Goal: Transaction & Acquisition: Purchase product/service

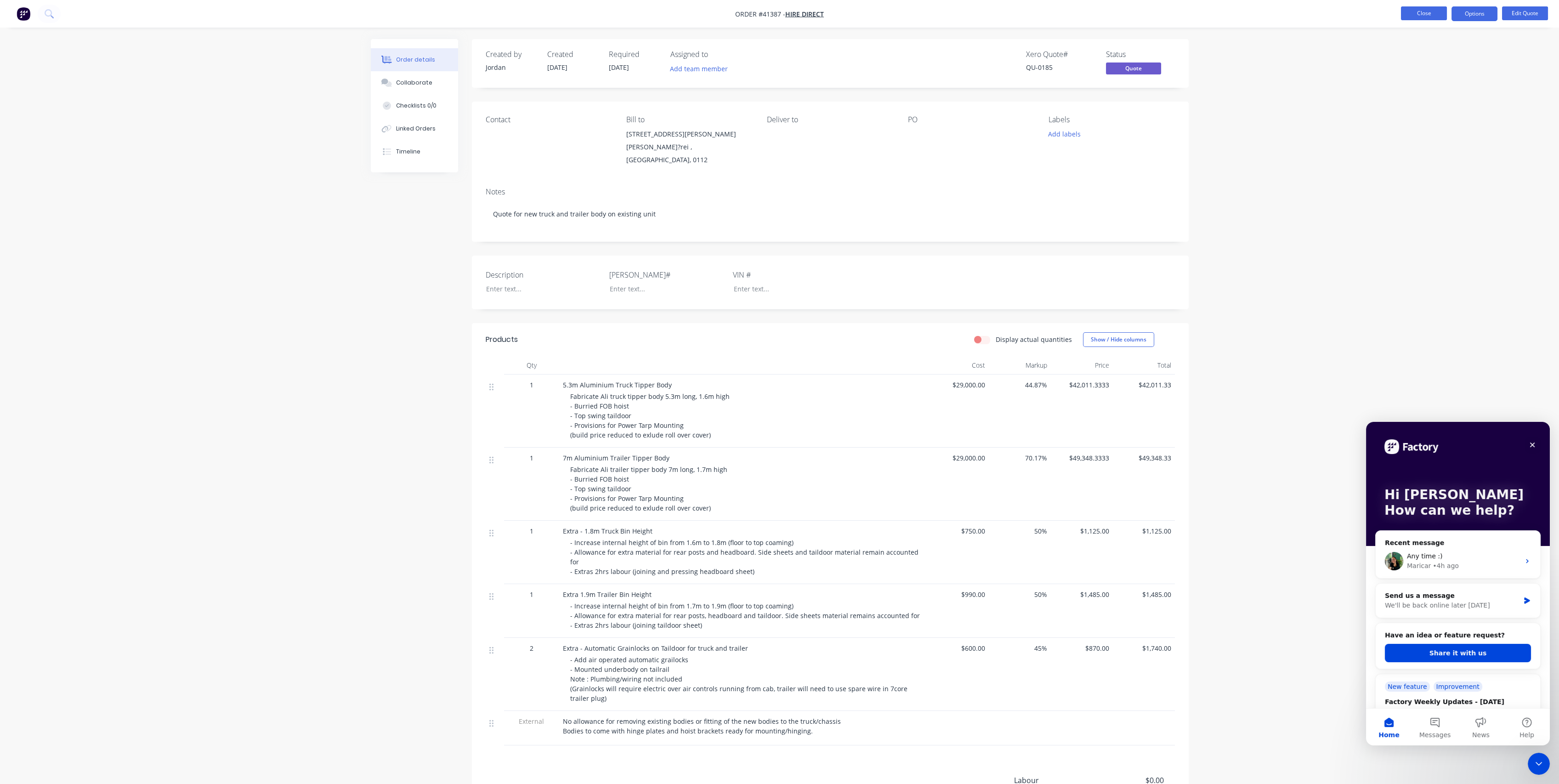
click at [1410, 12] on button "Close" at bounding box center [1423, 13] width 46 height 14
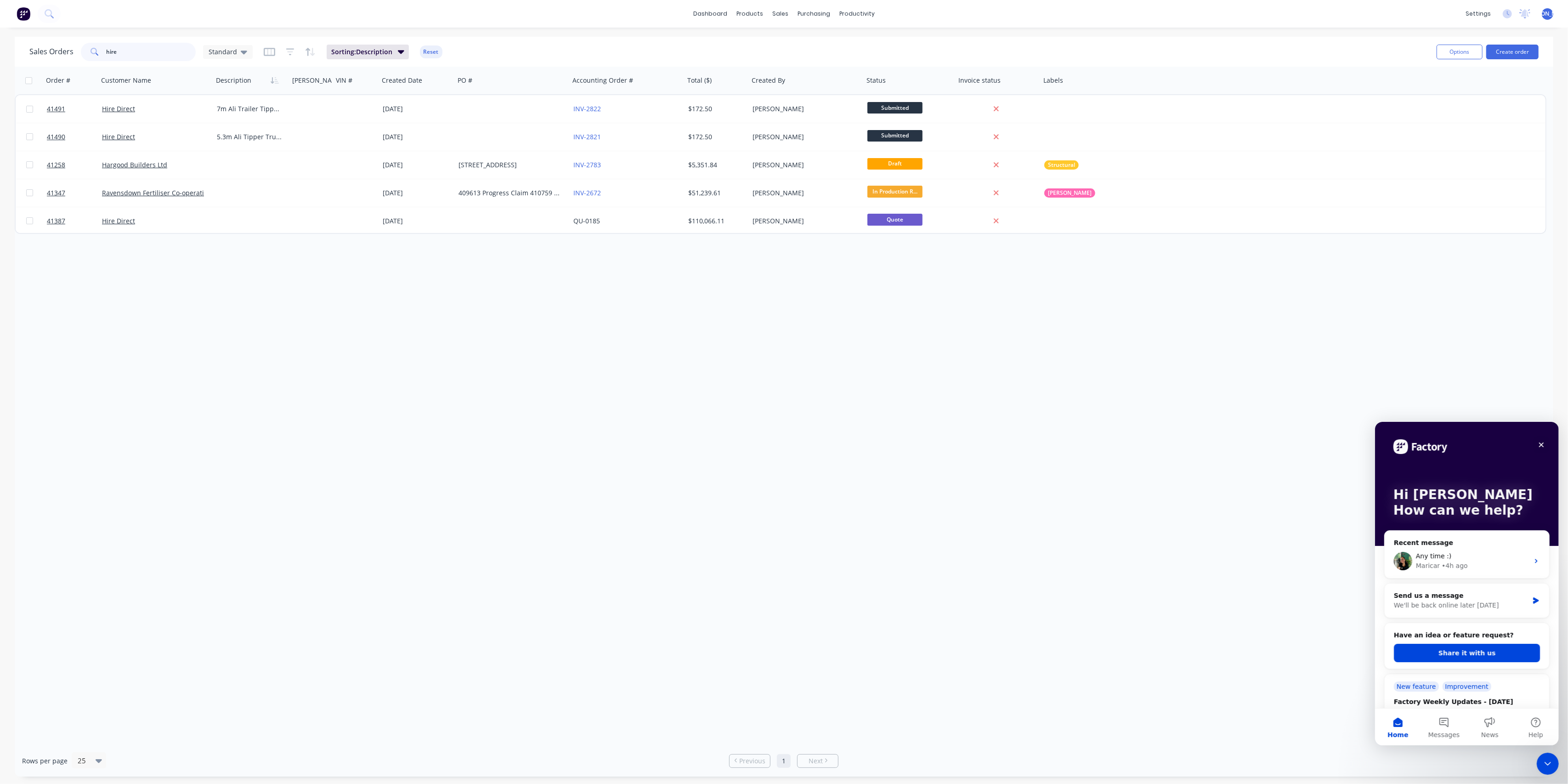
drag, startPoint x: 106, startPoint y: 54, endPoint x: 89, endPoint y: 50, distance: 17.5
click at [90, 52] on div "hire" at bounding box center [138, 52] width 115 height 18
type input "[PERSON_NAME]"
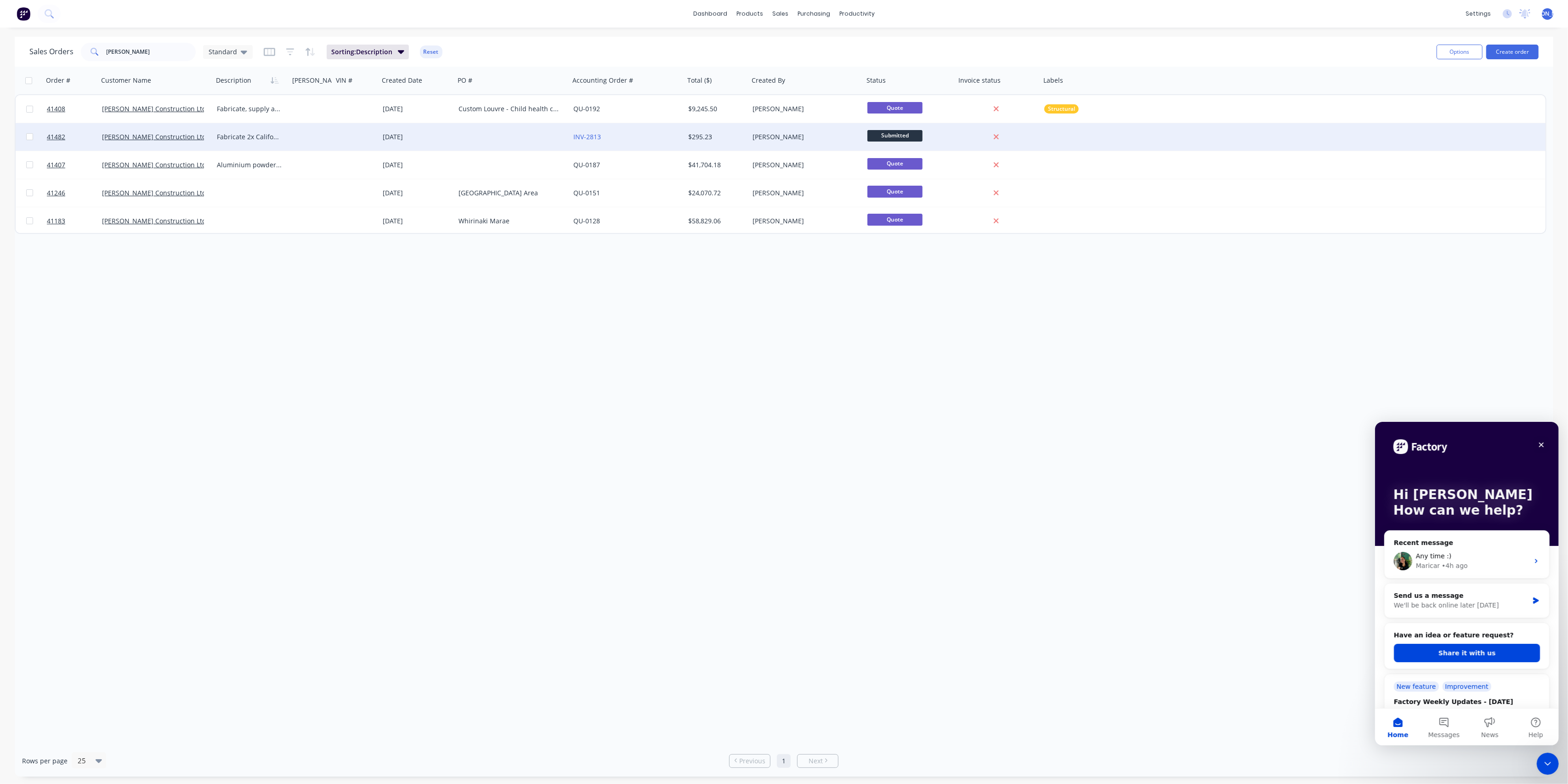
click at [141, 147] on div "[PERSON_NAME] Construction Ltd" at bounding box center [156, 136] width 115 height 27
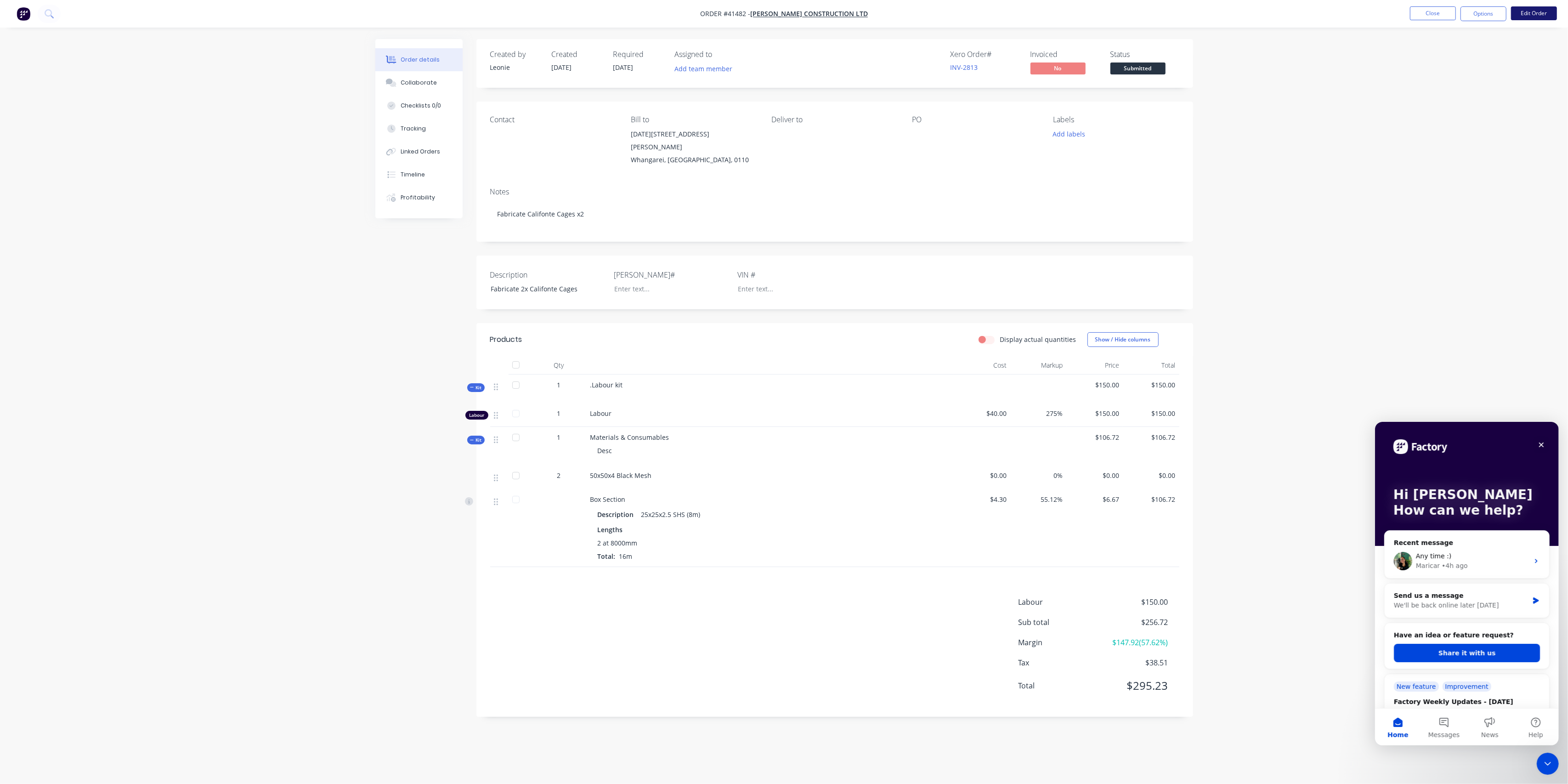
click at [1529, 13] on button "Edit Order" at bounding box center [1533, 13] width 46 height 14
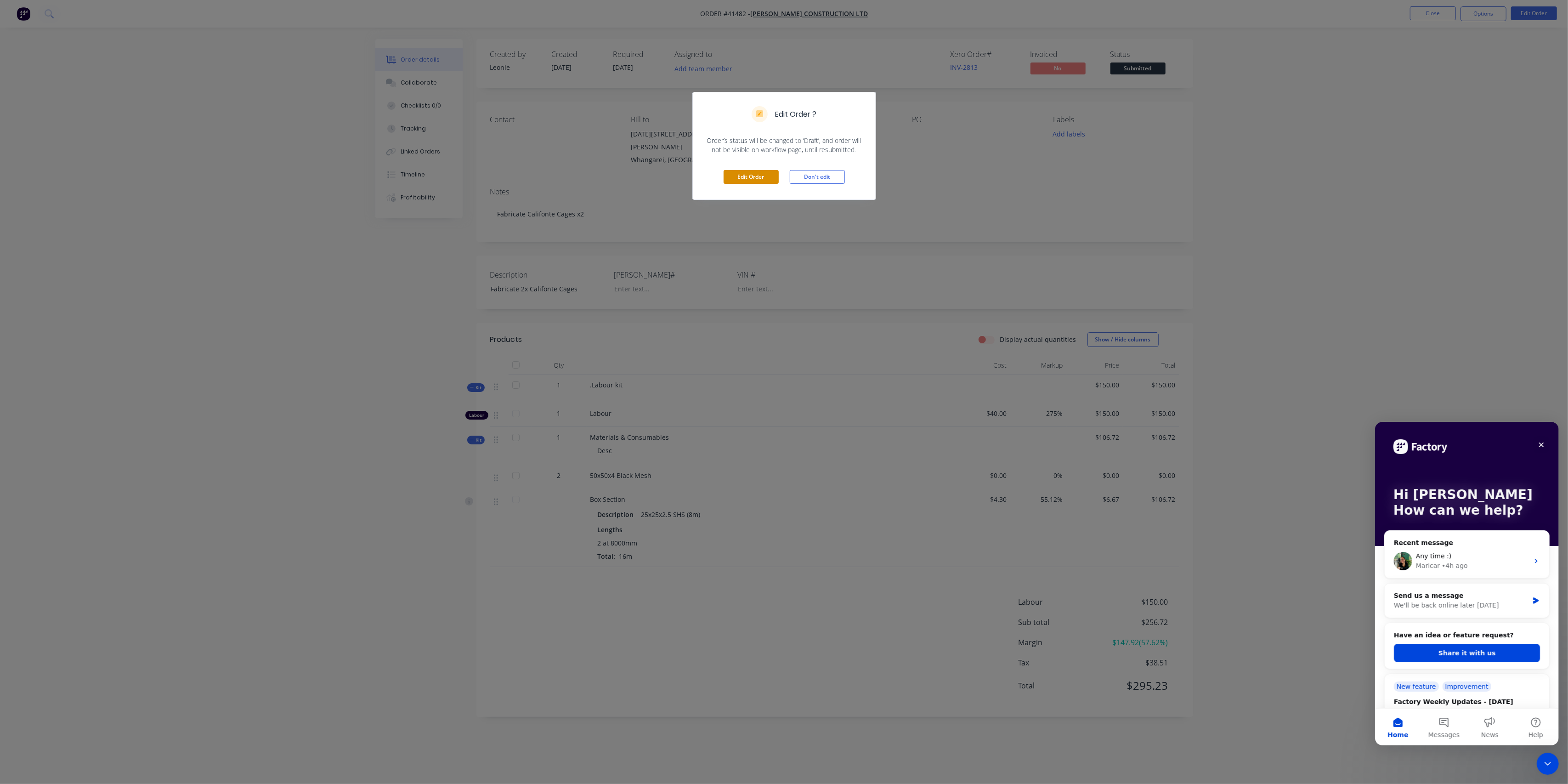
click at [754, 179] on button "Edit Order" at bounding box center [751, 177] width 55 height 14
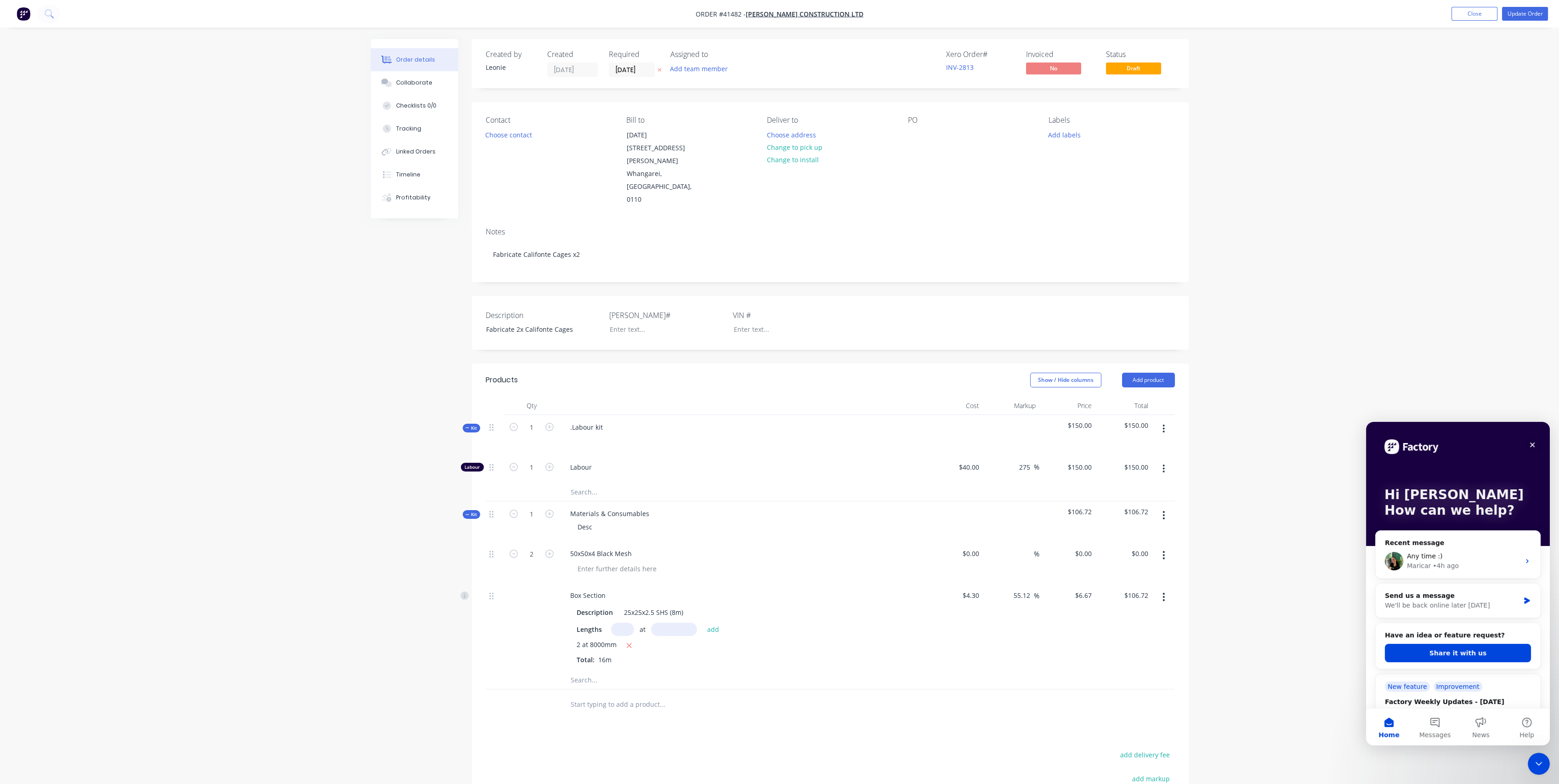
click at [587, 670] on input "text" at bounding box center [662, 679] width 184 height 18
type input "Hinges"
click at [666, 688] on button "Add Hinges to kit" at bounding box center [701, 703] width 276 height 29
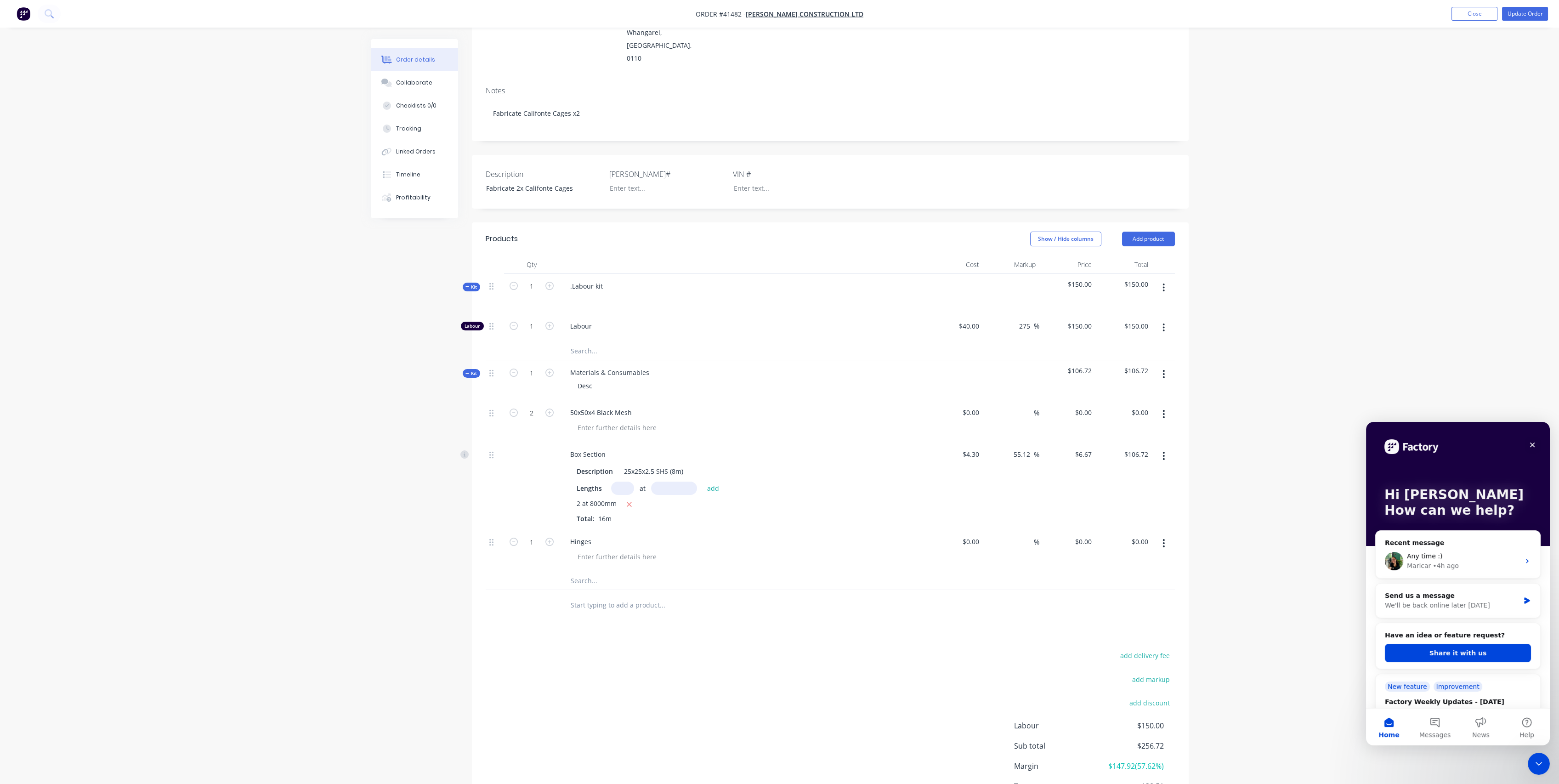
scroll to position [184, 0]
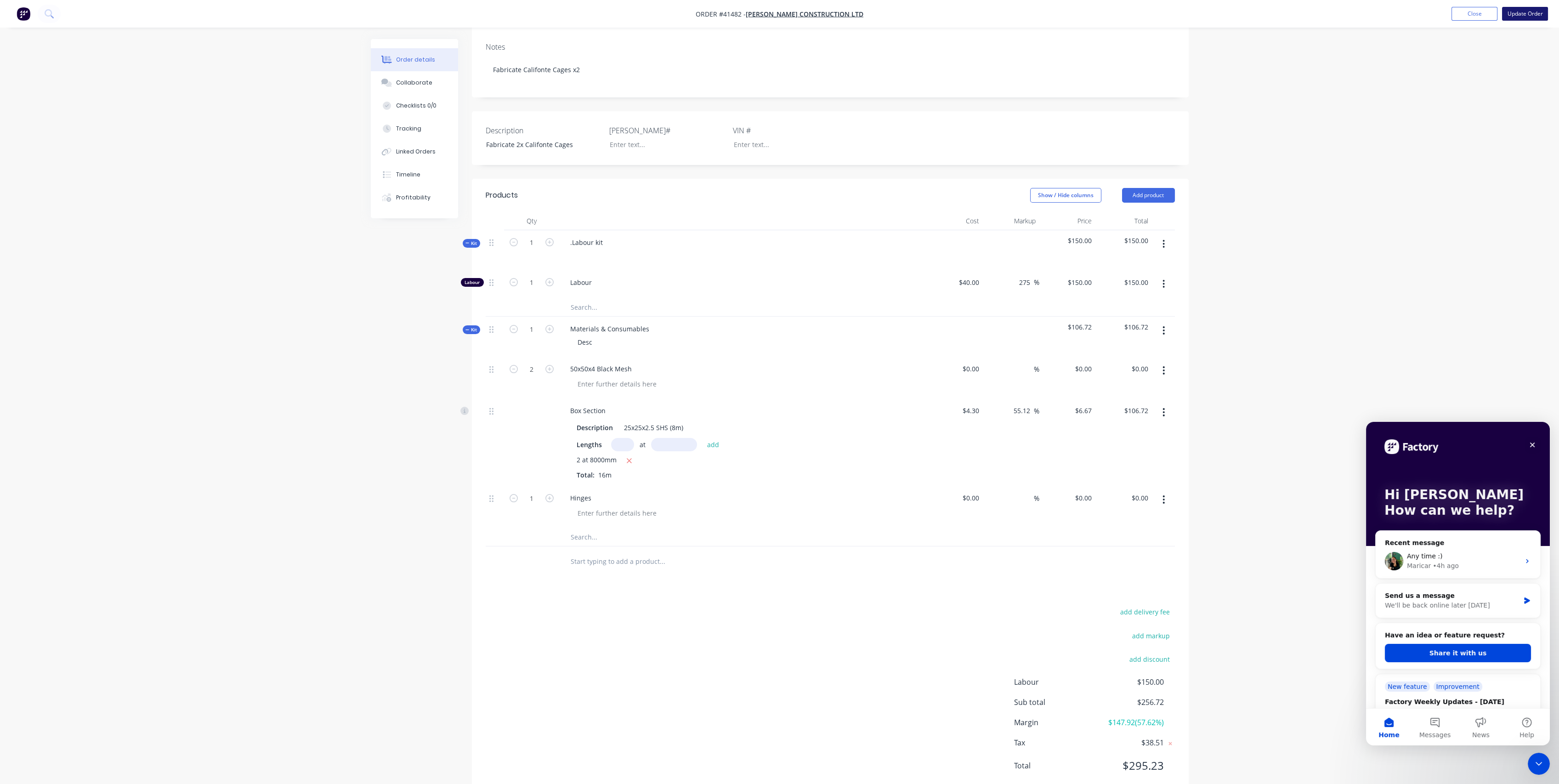
click at [1522, 16] on button "Update Order" at bounding box center [1524, 13] width 46 height 14
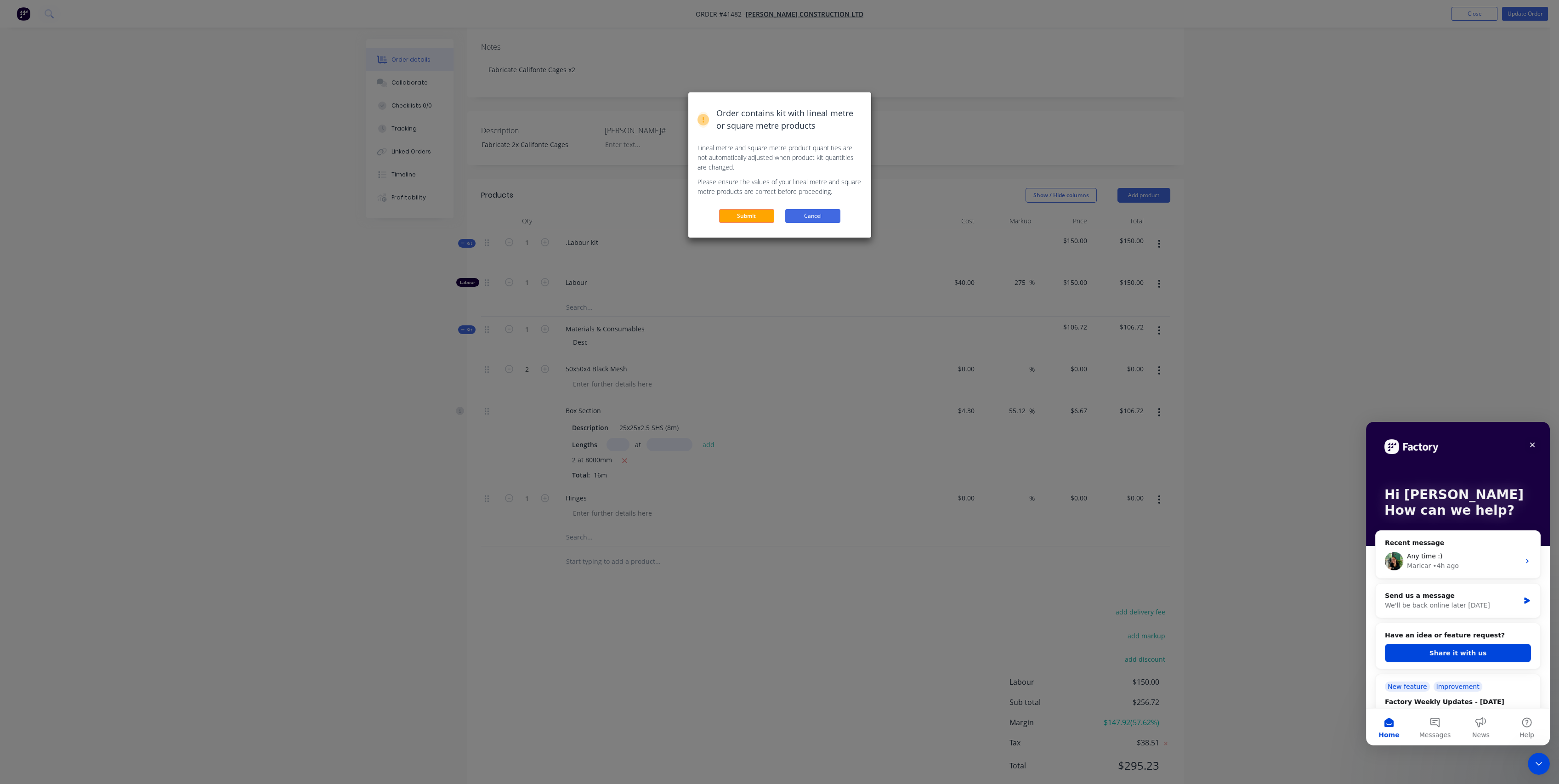
click at [811, 215] on button "Cancel" at bounding box center [813, 215] width 55 height 14
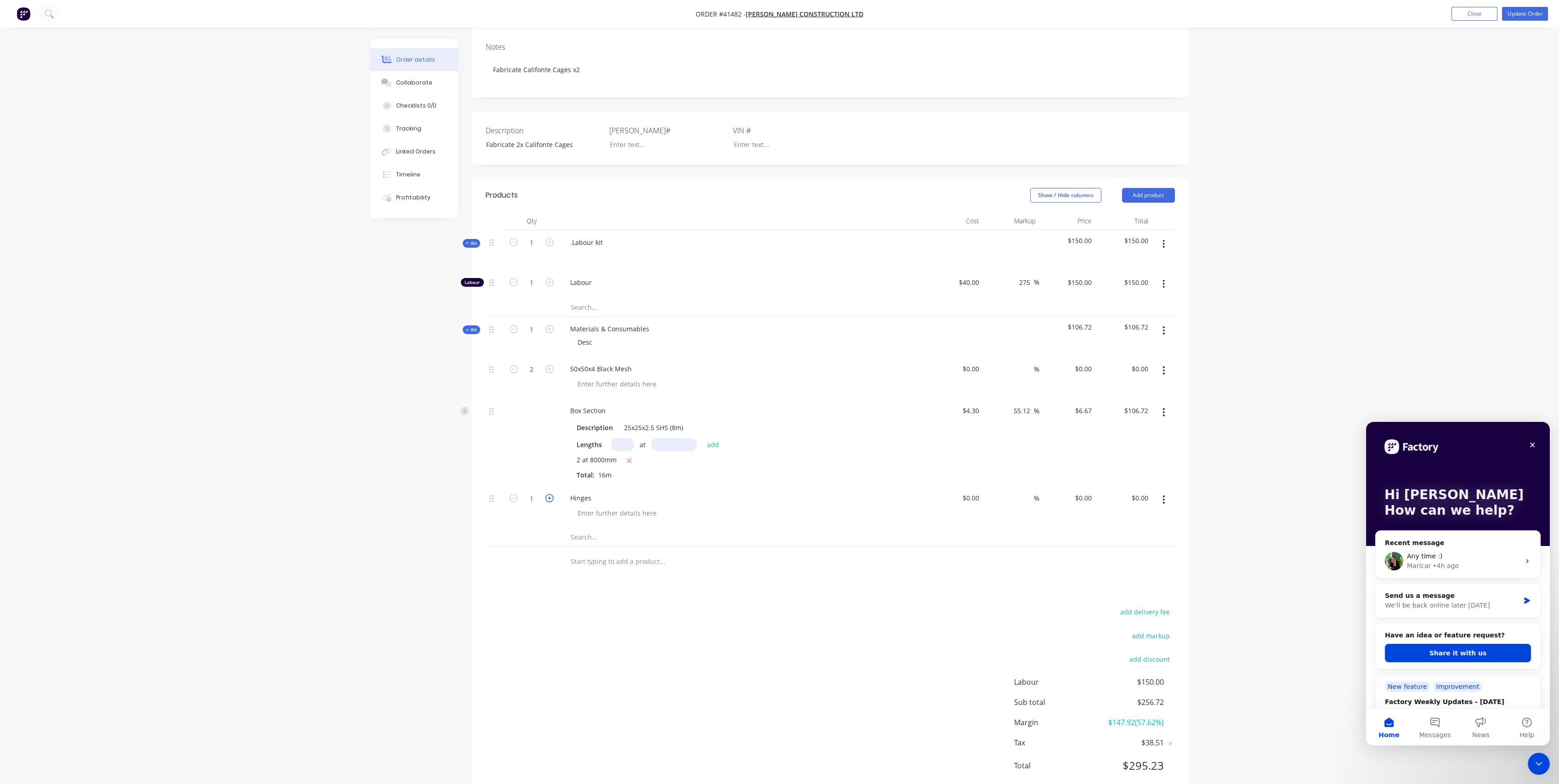
click at [551, 494] on icon "button" at bounding box center [550, 498] width 9 height 9
click at [514, 494] on icon "button" at bounding box center [514, 498] width 9 height 9
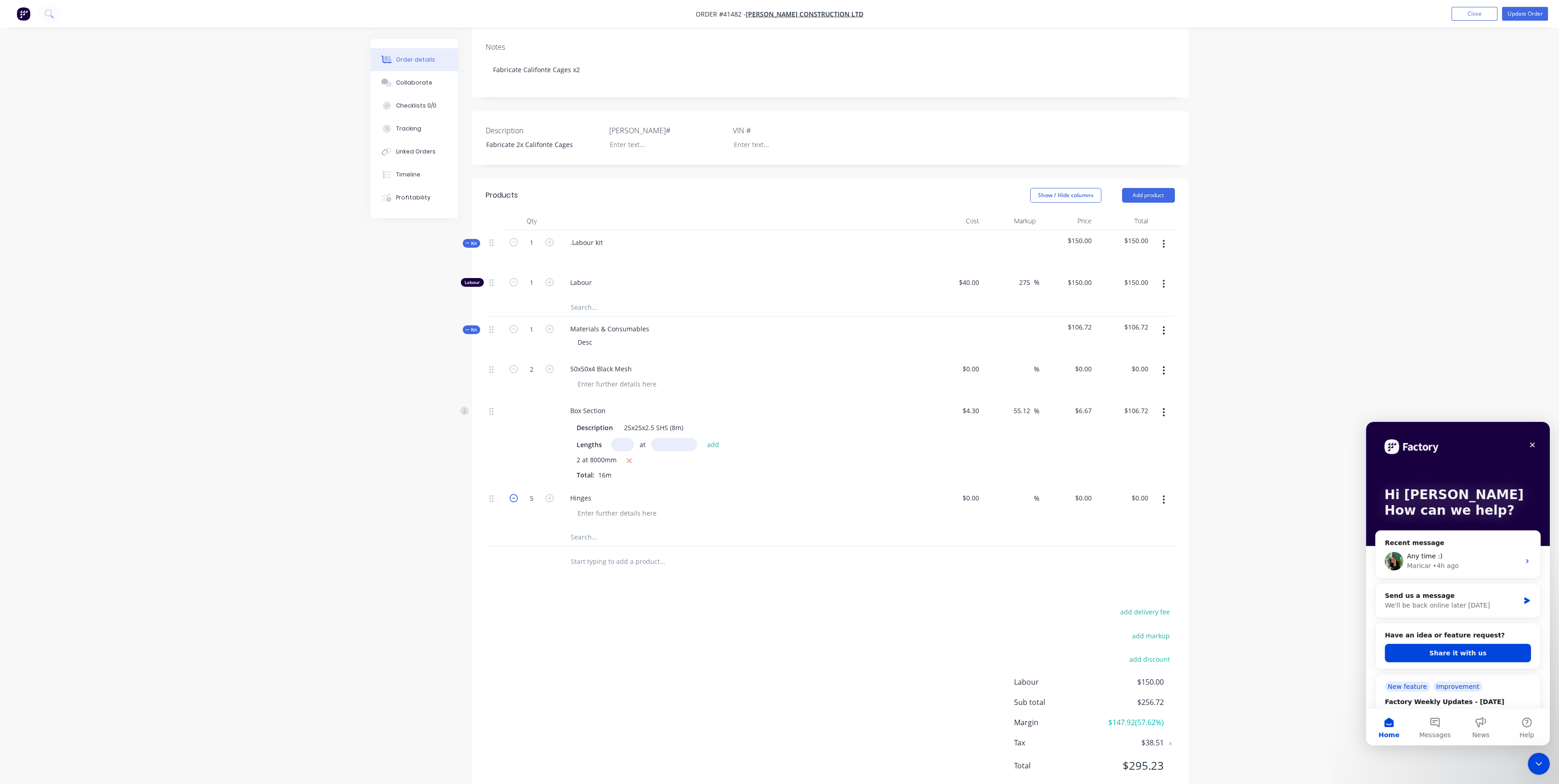
type input "4"
click at [1537, 12] on button "Update Order" at bounding box center [1524, 13] width 46 height 14
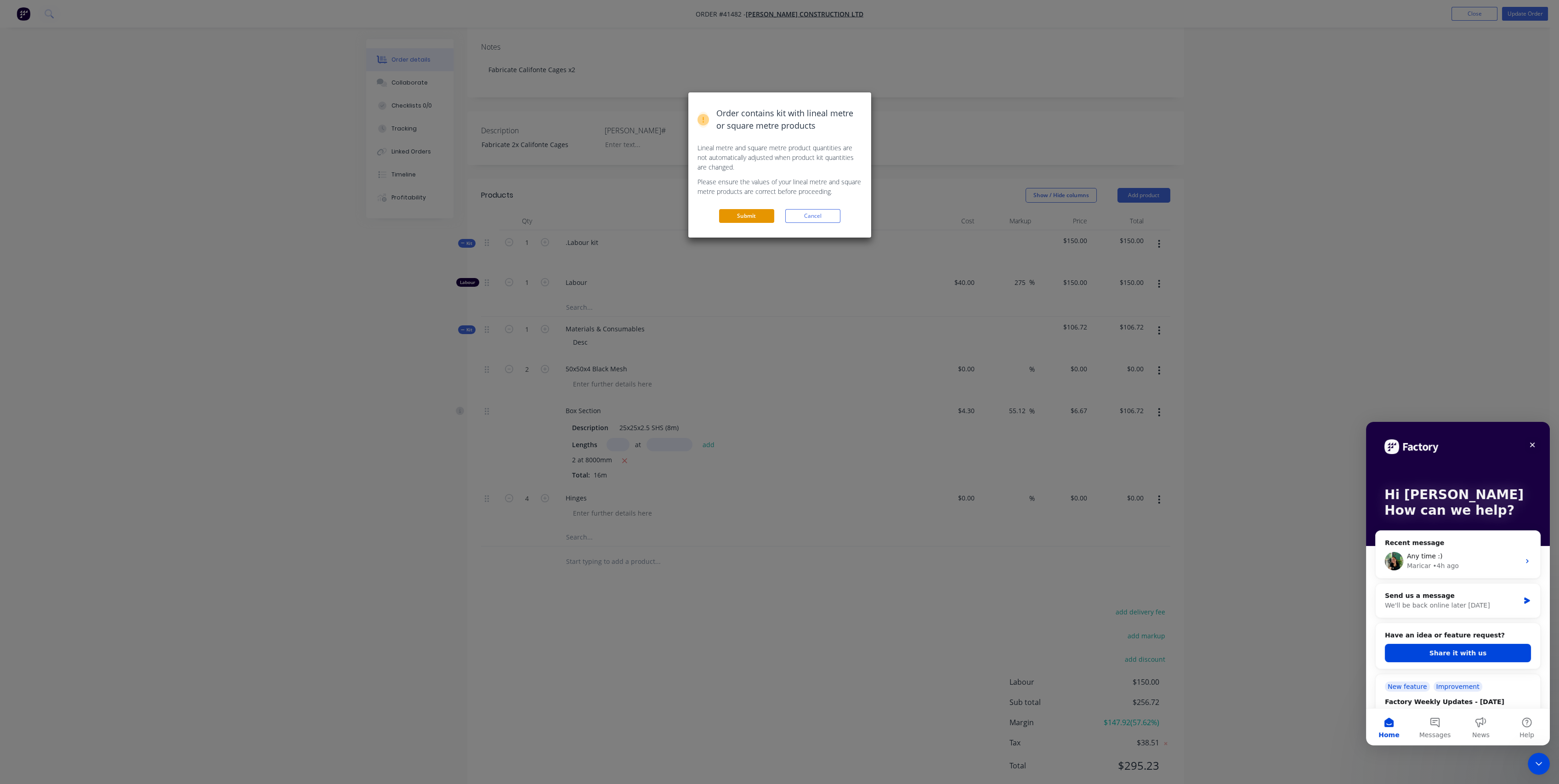
click at [746, 219] on button "Submit" at bounding box center [746, 215] width 55 height 14
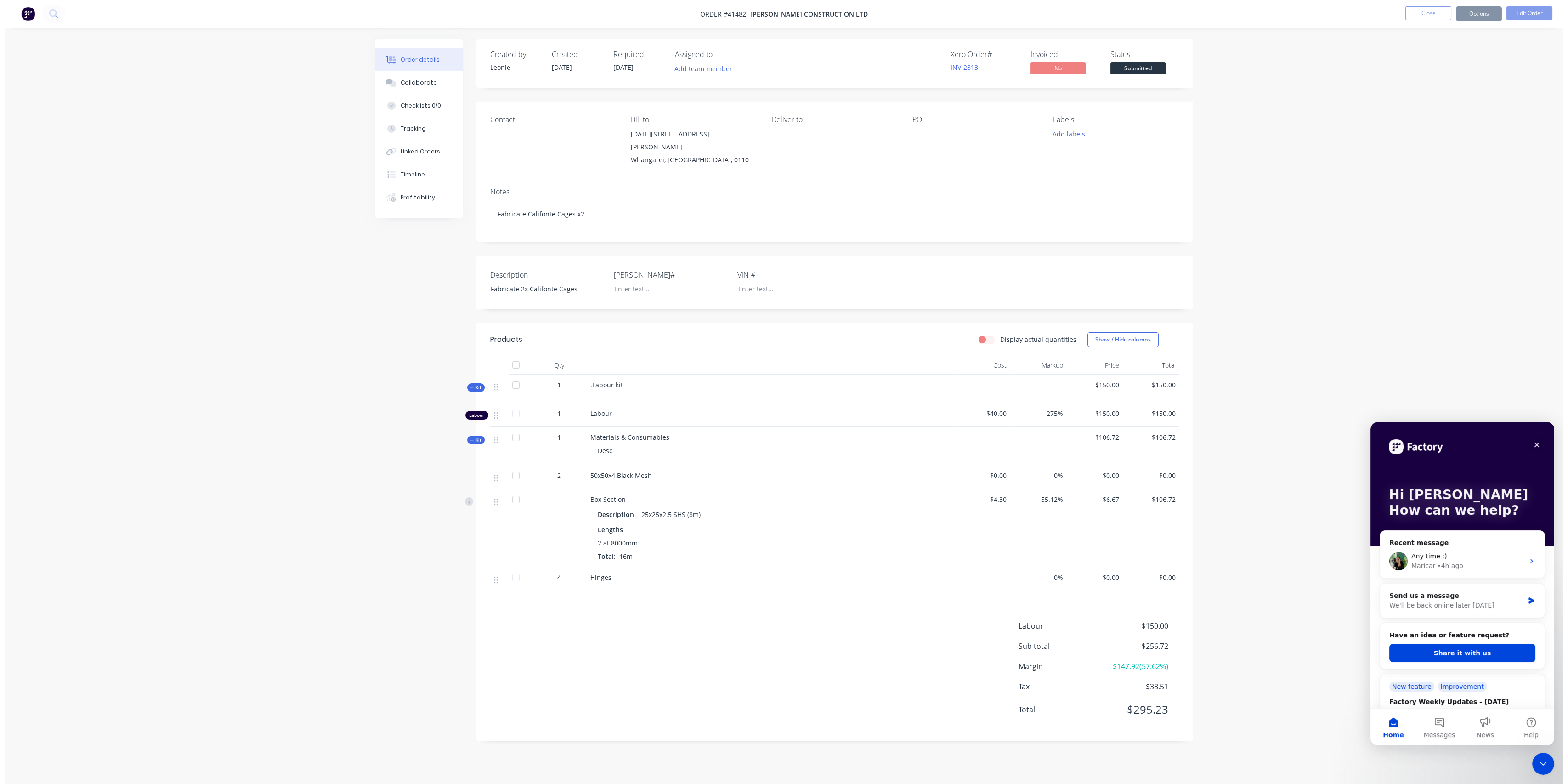
scroll to position [0, 0]
click at [1541, 443] on icon "Close" at bounding box center [1541, 444] width 7 height 7
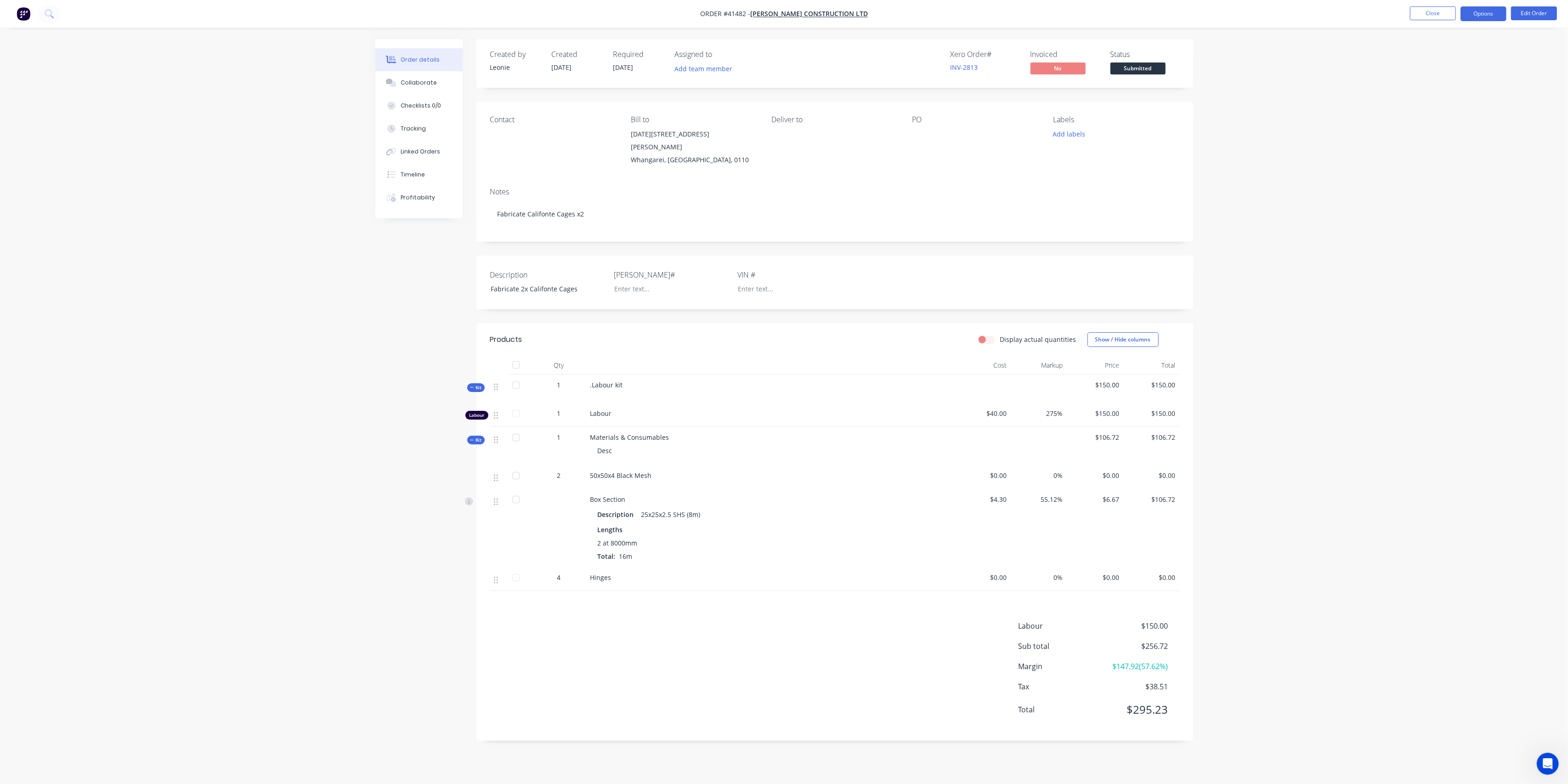
click at [1484, 16] on button "Options" at bounding box center [1483, 14] width 46 height 15
click at [1465, 159] on div "Purchase Products" at bounding box center [1455, 166] width 85 height 13
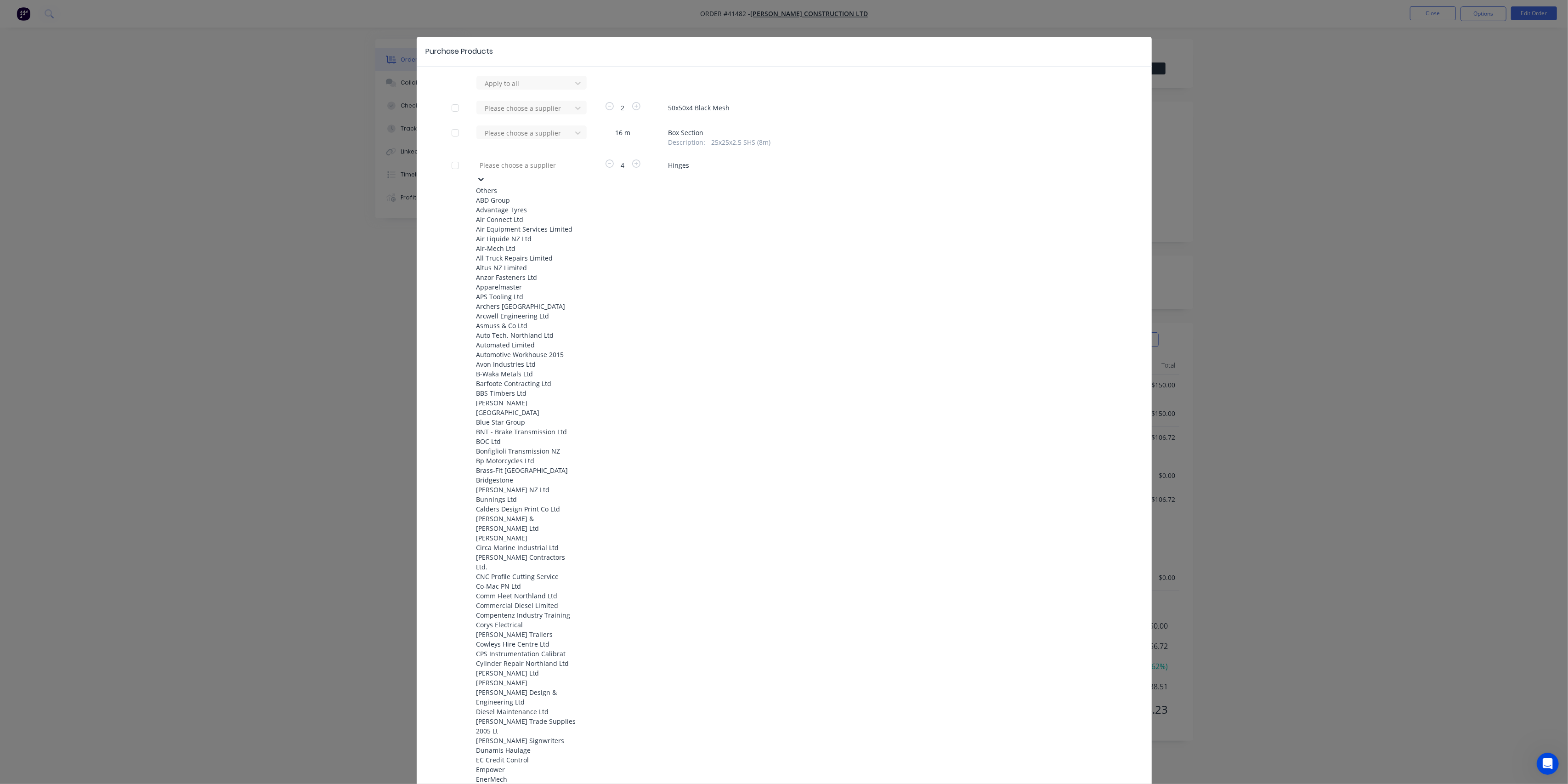
click at [486, 175] on icon at bounding box center [481, 179] width 9 height 9
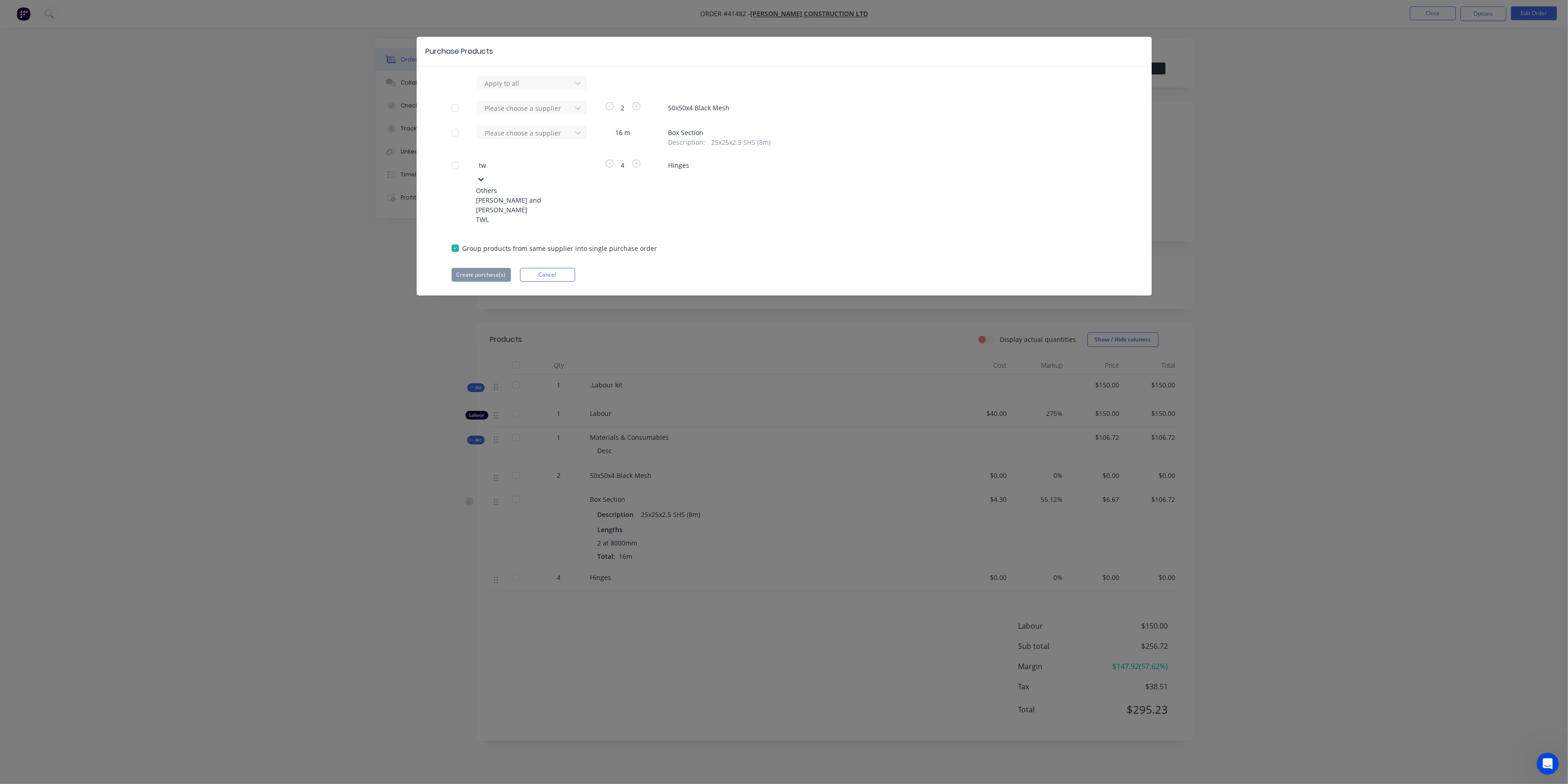
type input "twl"
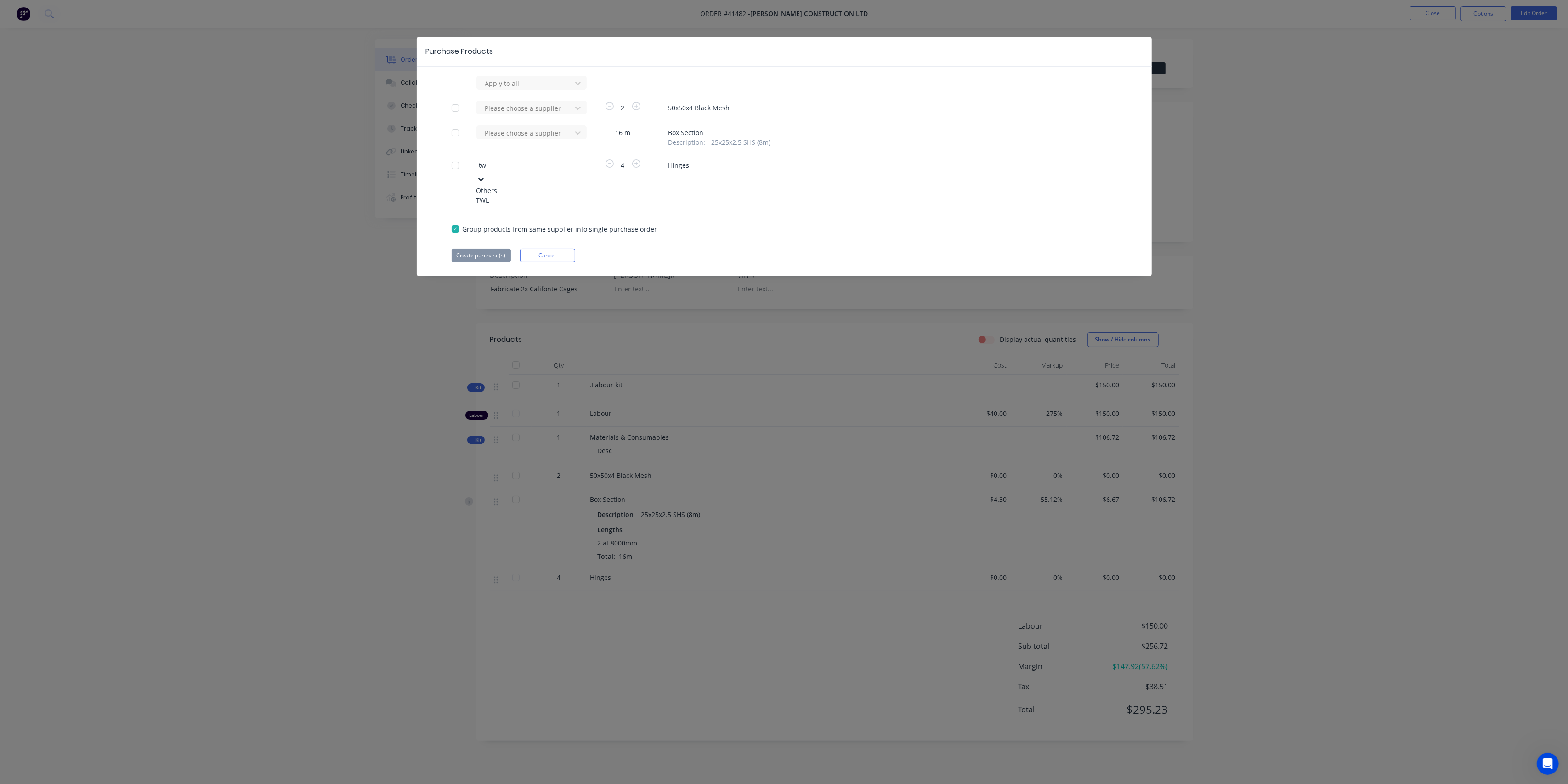
click at [497, 199] on div "TWL" at bounding box center [527, 200] width 101 height 10
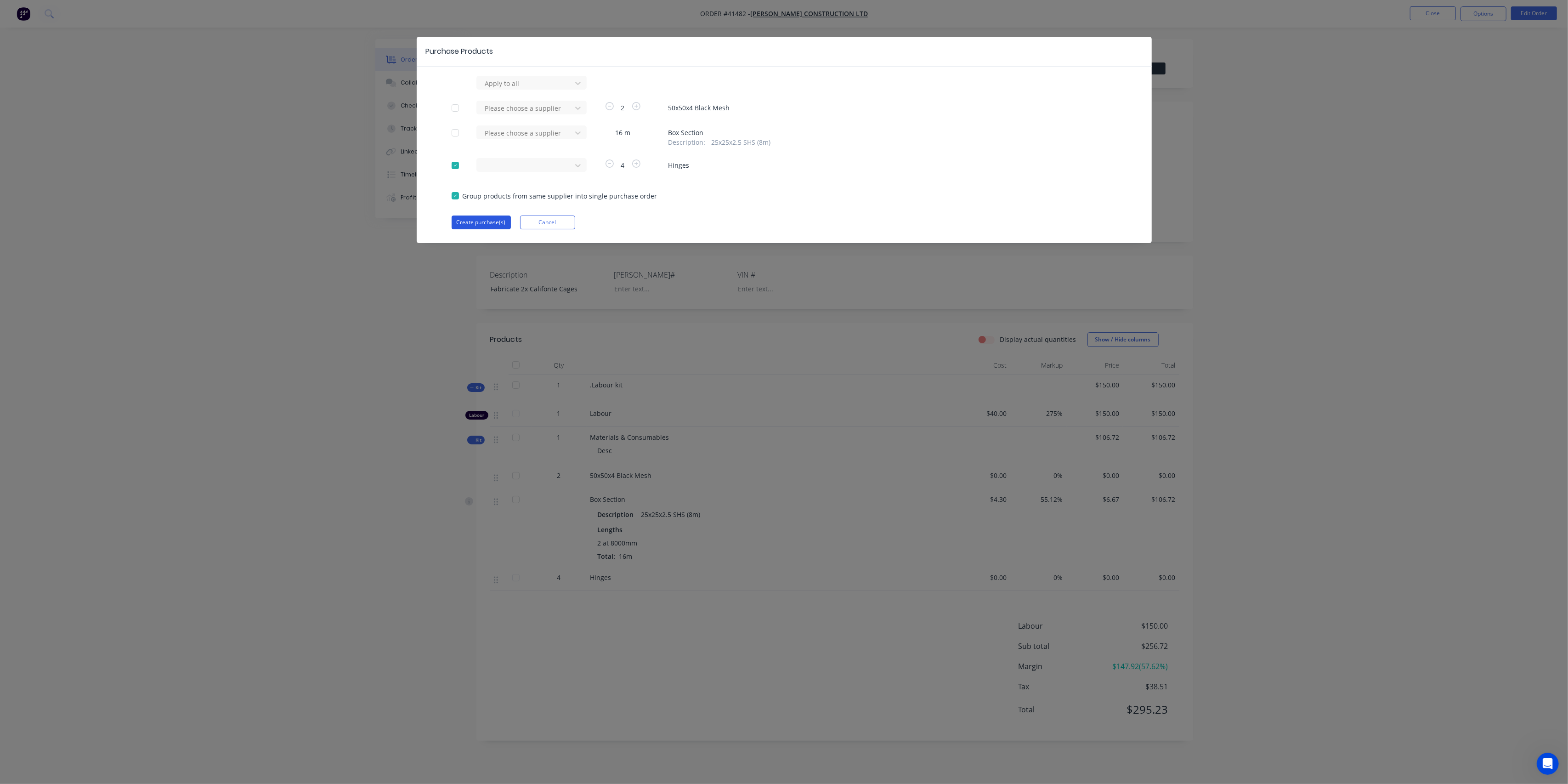
click at [490, 222] on button "Create purchase(s)" at bounding box center [481, 222] width 59 height 14
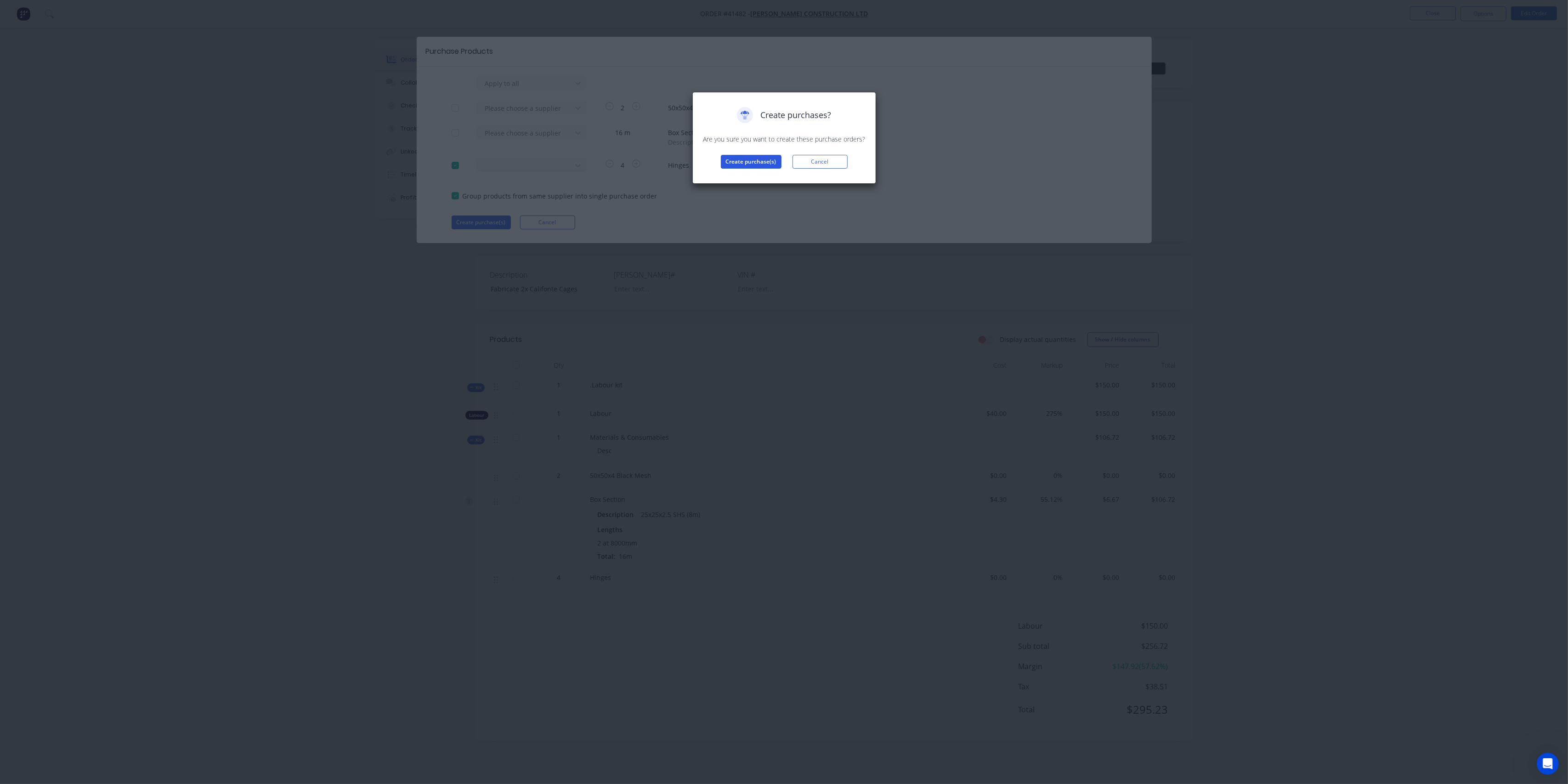
click at [763, 155] on button "Create purchase(s)" at bounding box center [751, 161] width 61 height 14
click at [761, 175] on button "View purchase(s)" at bounding box center [751, 177] width 55 height 14
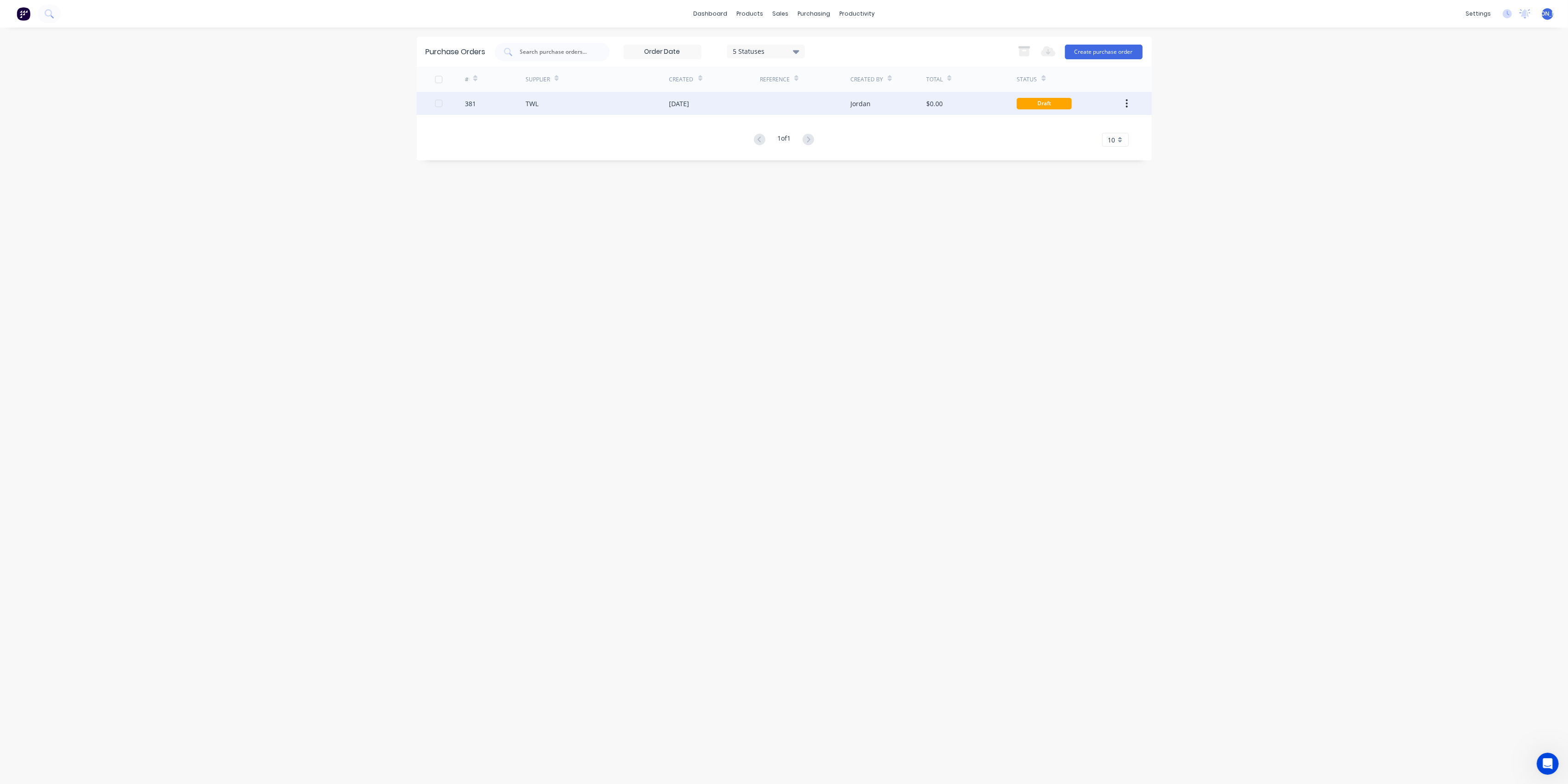
click at [599, 108] on div "TWL" at bounding box center [597, 103] width 144 height 23
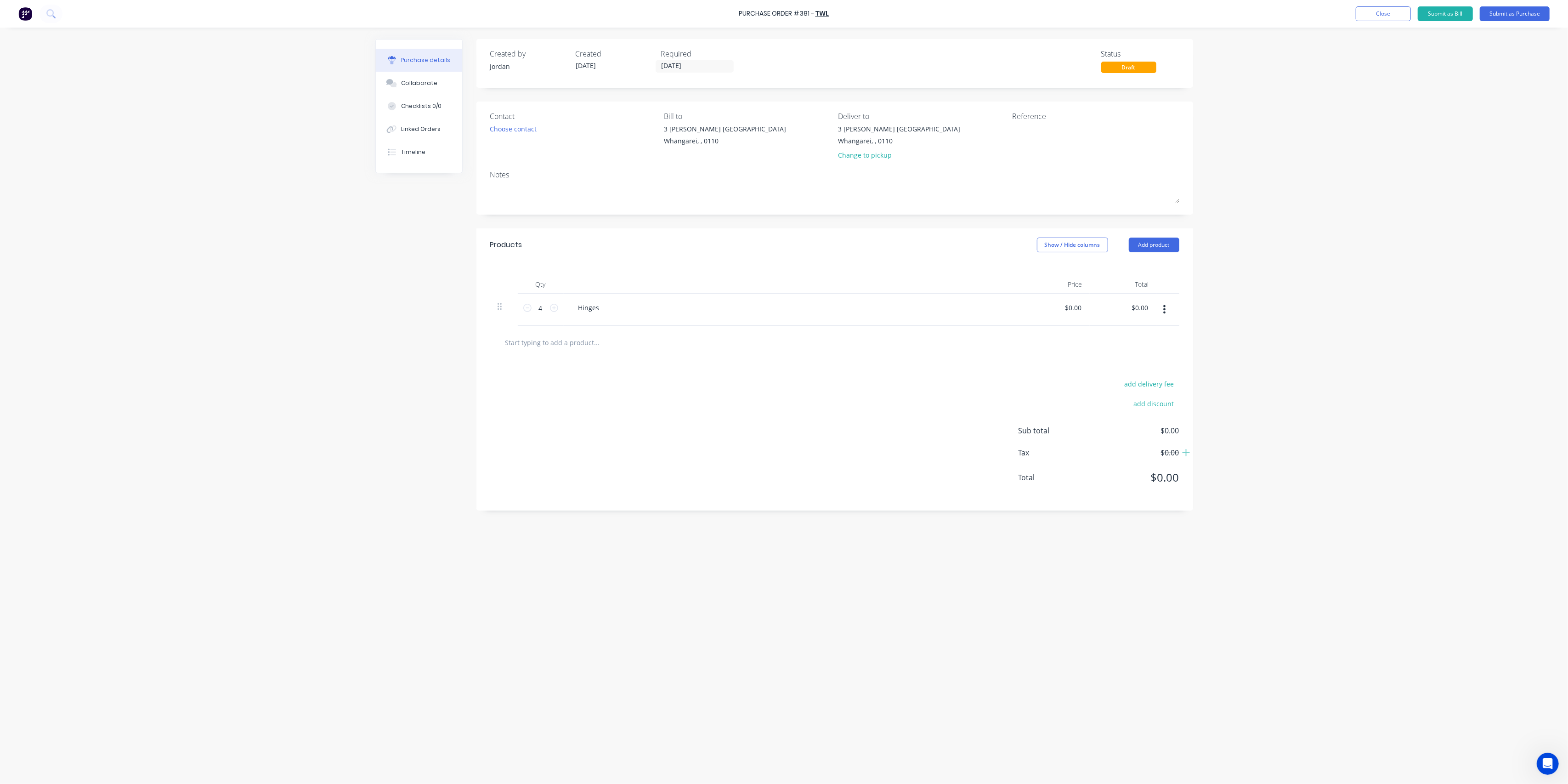
click at [588, 320] on div "Hinges" at bounding box center [793, 309] width 460 height 32
drag, startPoint x: 603, startPoint y: 307, endPoint x: 646, endPoint y: 298, distance: 43.9
click at [603, 307] on div "Hinges" at bounding box center [589, 307] width 36 height 13
click at [746, 352] on div at bounding box center [835, 342] width 689 height 33
click at [1507, 10] on button "Submit as Purchase" at bounding box center [1514, 14] width 70 height 15
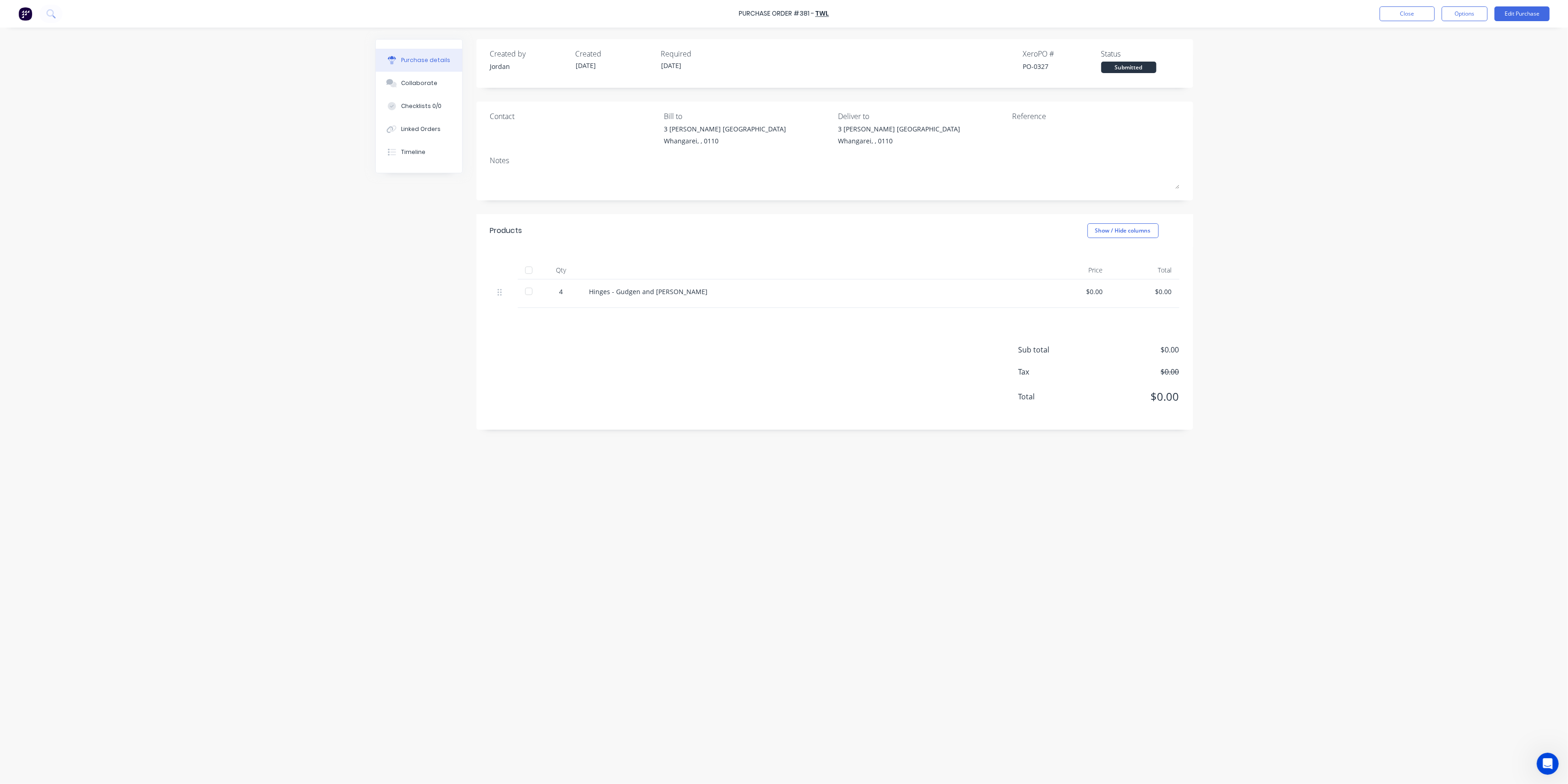
drag, startPoint x: 649, startPoint y: 299, endPoint x: 673, endPoint y: 289, distance: 26.0
click at [653, 297] on div "Hinges - Gudgen and [PERSON_NAME]" at bounding box center [811, 293] width 460 height 29
click at [1481, 16] on button "Options" at bounding box center [1464, 14] width 46 height 15
click at [1452, 33] on div "Print / Email" at bounding box center [1444, 38] width 71 height 13
click at [1441, 75] on div "Without pricing" at bounding box center [1444, 74] width 71 height 13
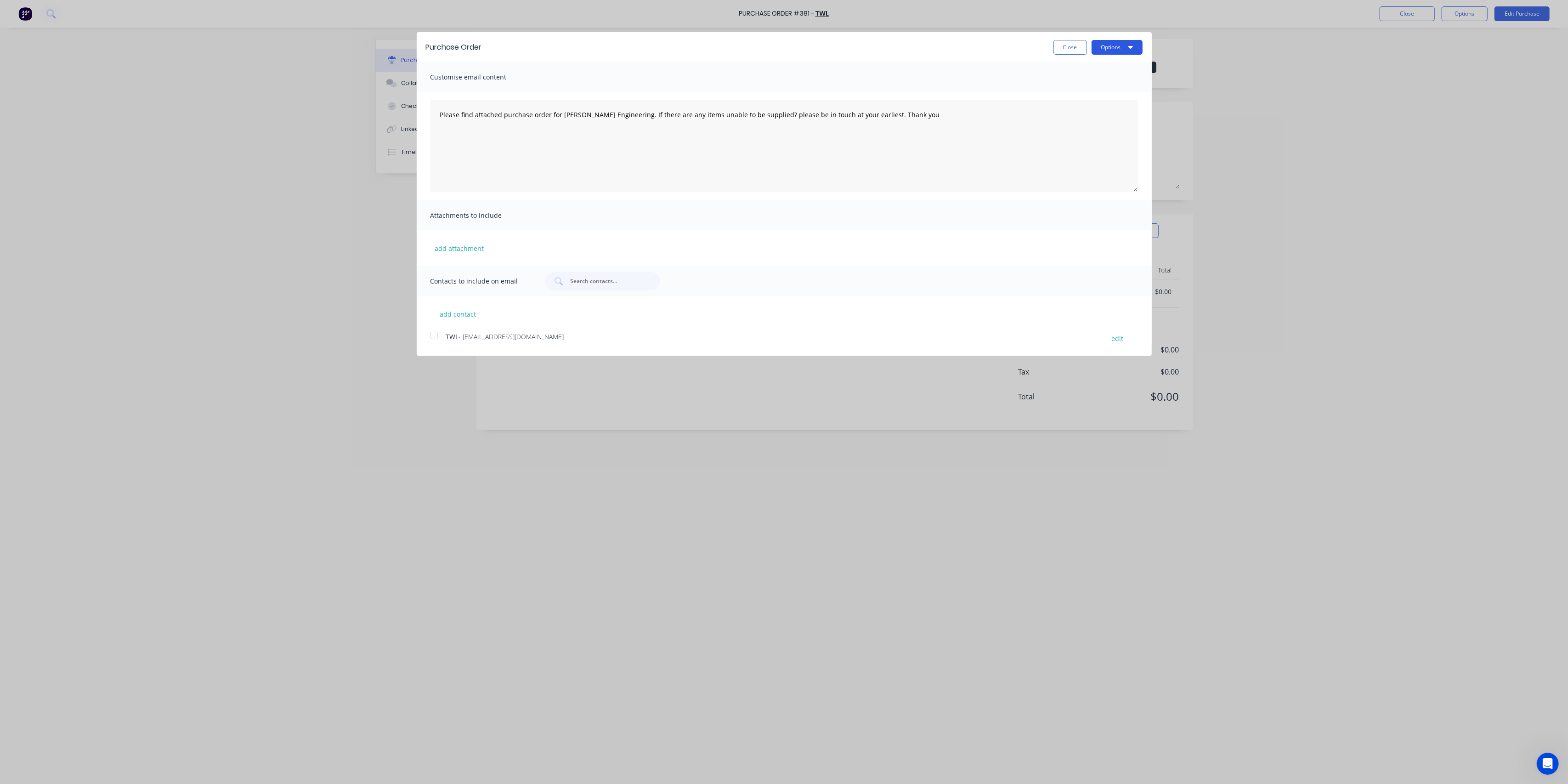
click at [1111, 47] on button "Options" at bounding box center [1117, 47] width 51 height 15
click at [1093, 72] on div "Print" at bounding box center [1099, 71] width 71 height 13
click at [860, 112] on textarea "Please find attached purchase order for [PERSON_NAME] Engineering. If there are…" at bounding box center [784, 146] width 707 height 92
click at [44, 665] on div "Purchase Order Close Options Customise email content Please find attached purch…" at bounding box center [784, 392] width 1568 height 784
click at [1072, 42] on button "Close" at bounding box center [1070, 47] width 33 height 15
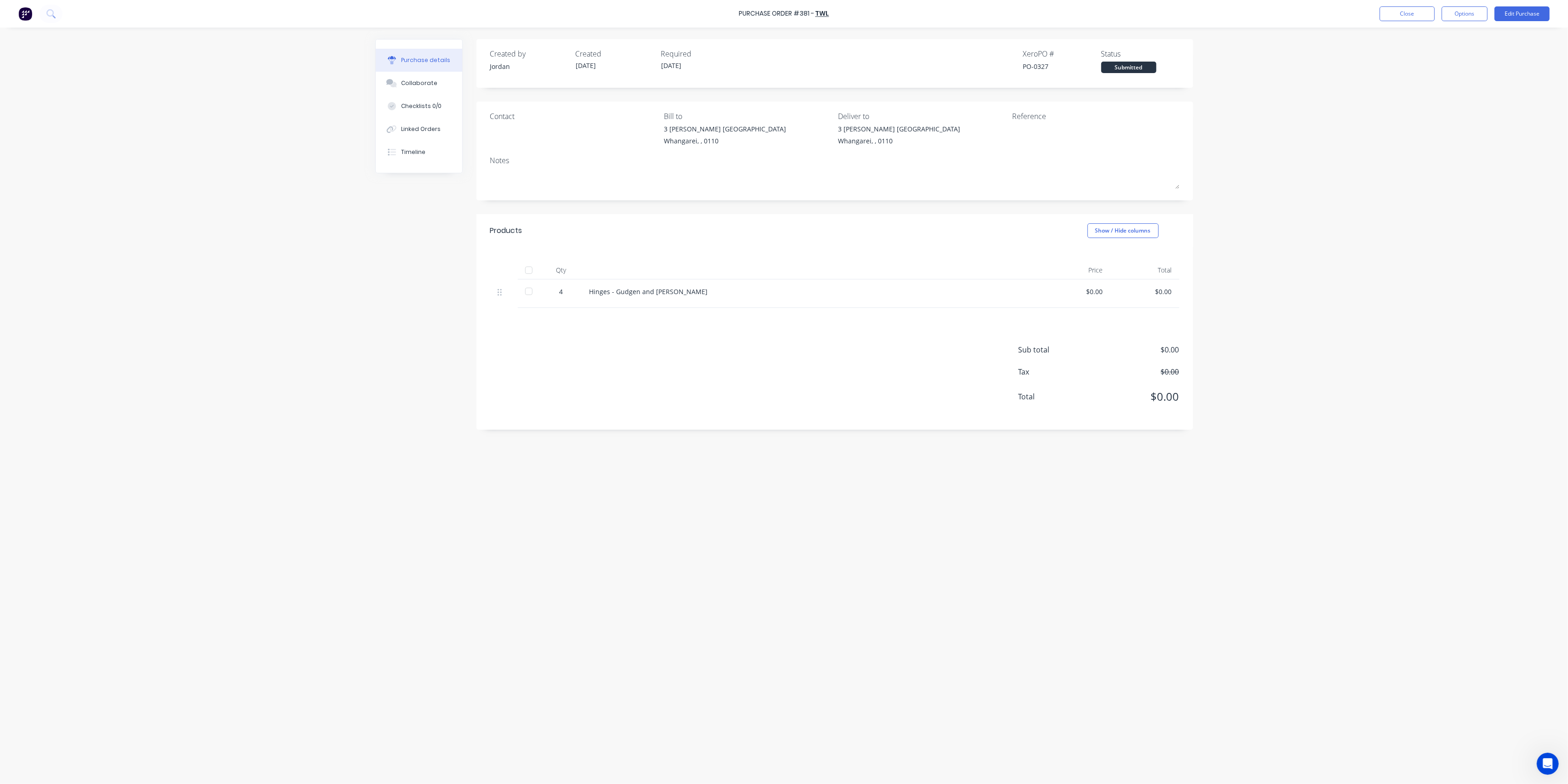
click at [904, 503] on div "Created by [PERSON_NAME] Created [DATE] Required [DATE] Xero PO # PO-0327 Statu…" at bounding box center [784, 403] width 817 height 729
click at [1415, 13] on button "Close" at bounding box center [1407, 14] width 55 height 15
